Goal: Find specific page/section: Find specific page/section

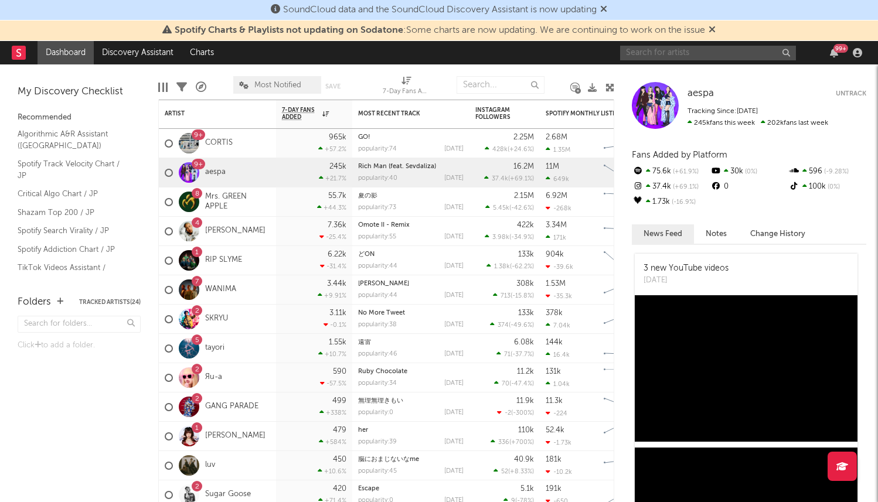
click at [668, 53] on input "text" at bounding box center [708, 53] width 176 height 15
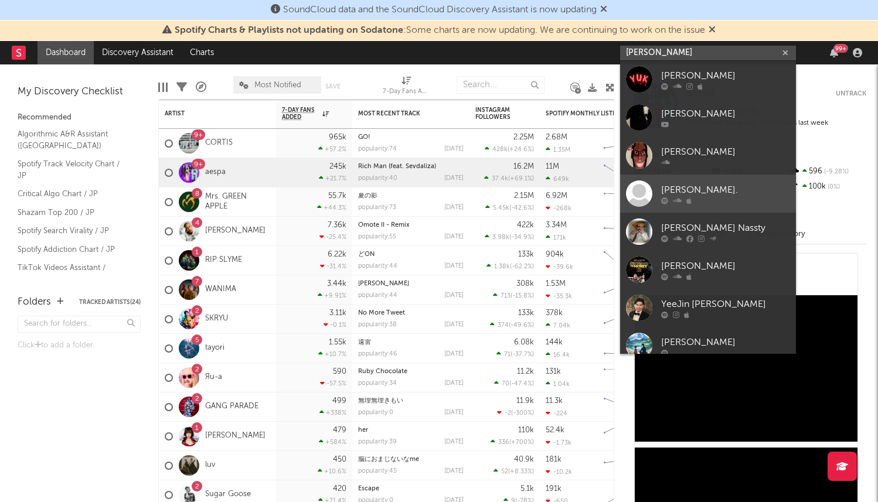
scroll to position [8, 0]
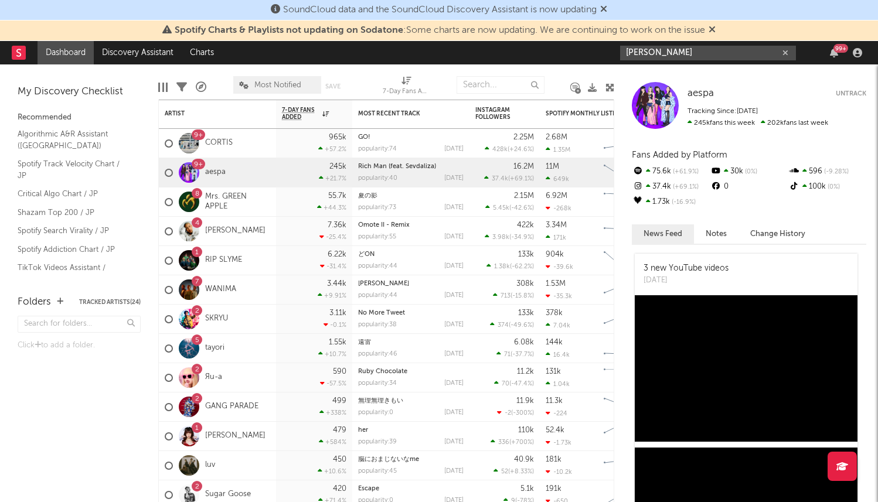
click at [668, 56] on input "[PERSON_NAME]" at bounding box center [708, 53] width 176 height 15
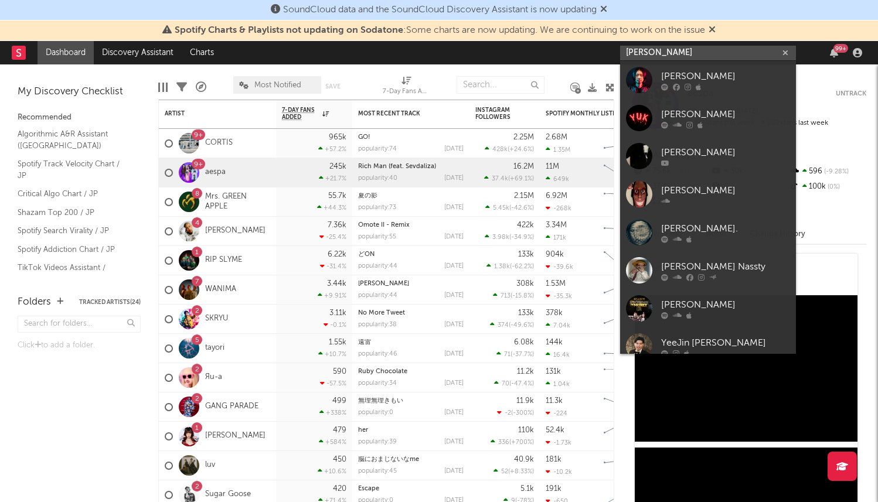
type input "[PERSON_NAME]"
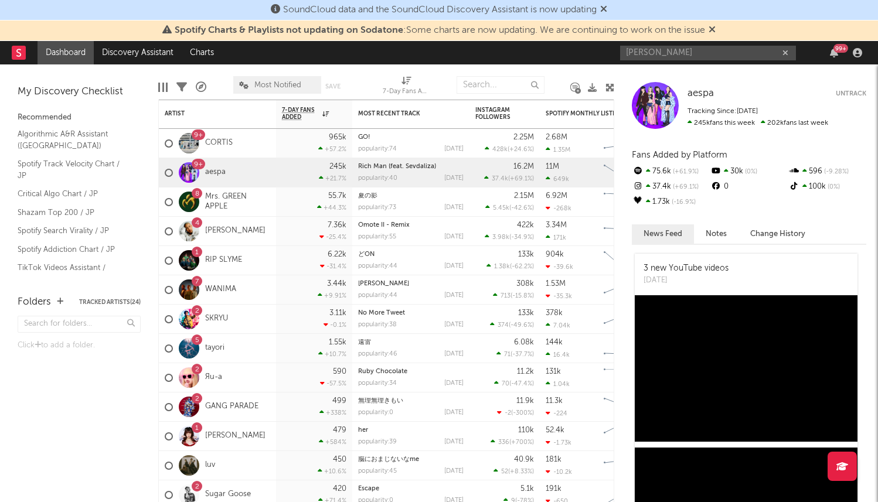
click at [592, 55] on nav "Dashboard Discovery Assistant Charts [PERSON_NAME] 99 +" at bounding box center [439, 52] width 878 height 23
click at [786, 55] on icon "button" at bounding box center [786, 53] width 6 height 8
